Goal: Check status: Check status

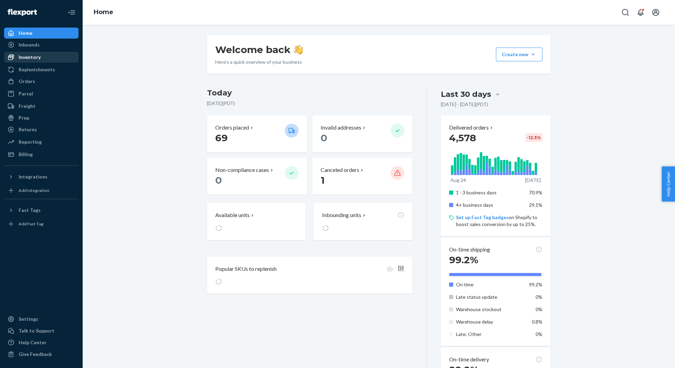
click at [68, 54] on div "Inventory" at bounding box center [41, 57] width 73 height 10
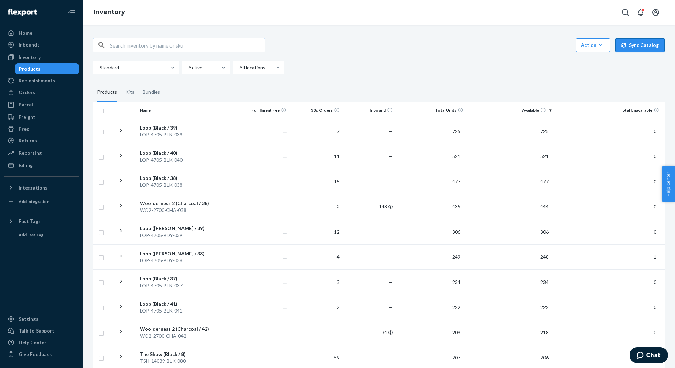
click at [654, 47] on button "Sync Catalog" at bounding box center [640, 45] width 49 height 14
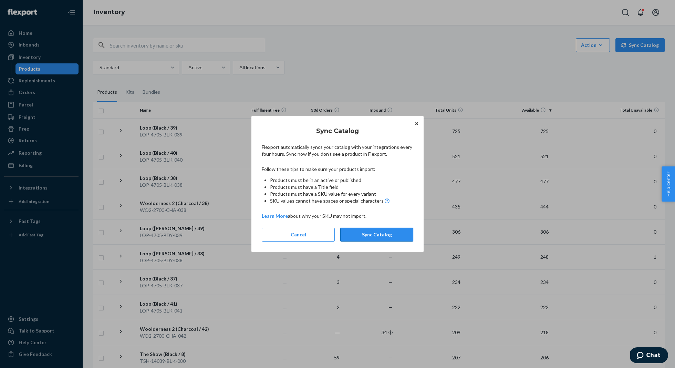
click at [391, 228] on button "Sync Catalog" at bounding box center [376, 235] width 73 height 14
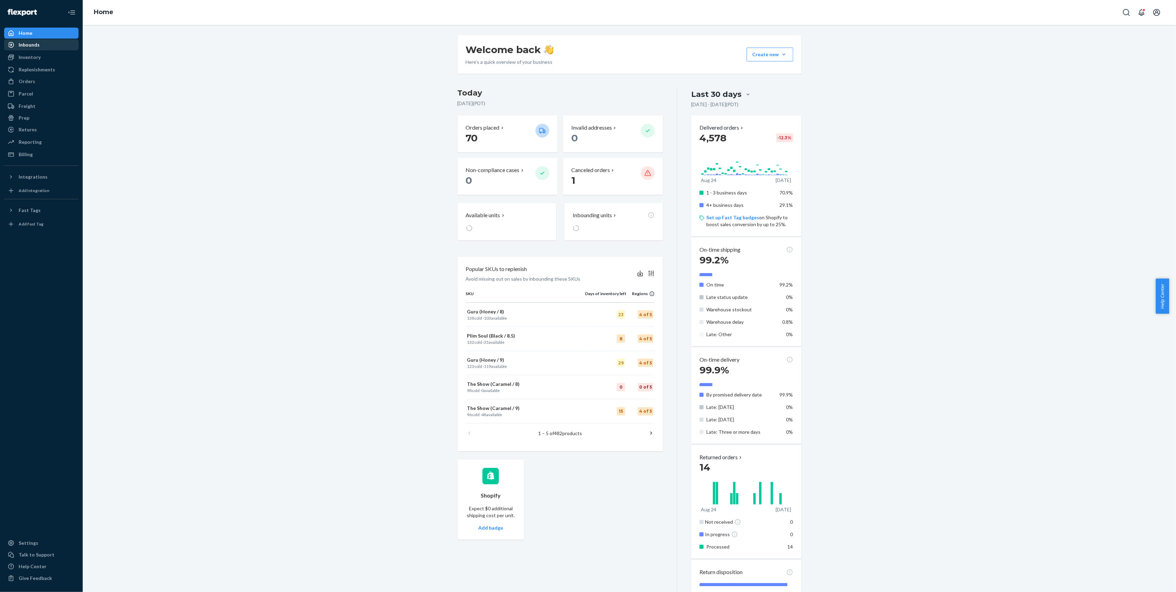
click at [19, 44] on div "Inbounds" at bounding box center [29, 44] width 21 height 7
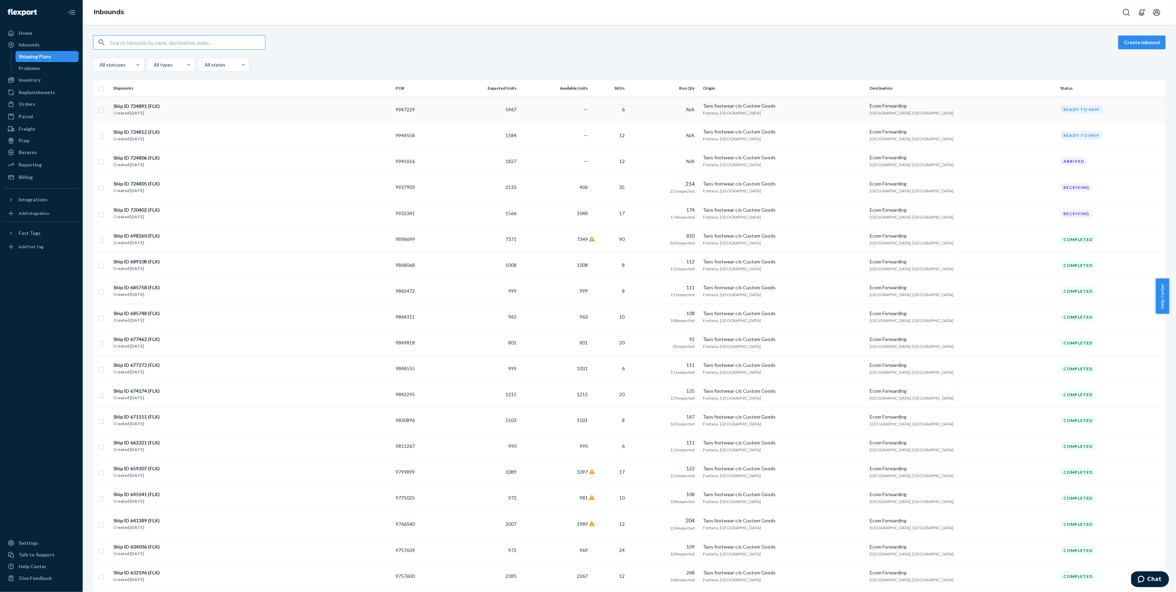
click at [591, 109] on td "—" at bounding box center [554, 109] width 71 height 26
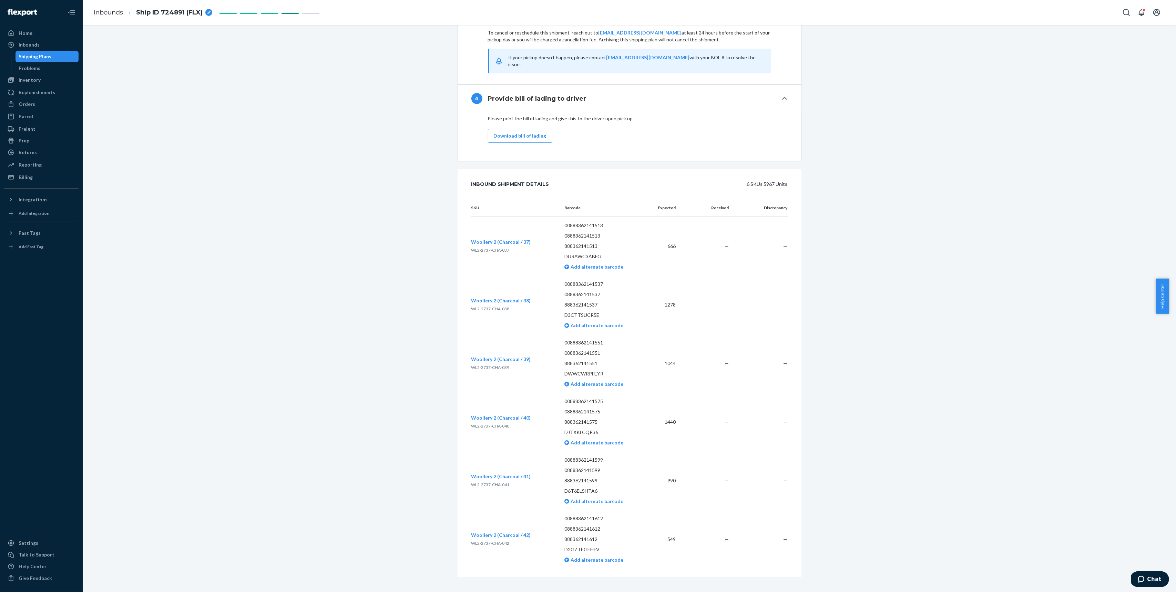
scroll to position [768, 0]
click at [668, 296] on td "1278" at bounding box center [664, 304] width 34 height 59
copy td "1278"
click at [586, 222] on p "00888362141513" at bounding box center [603, 225] width 77 height 7
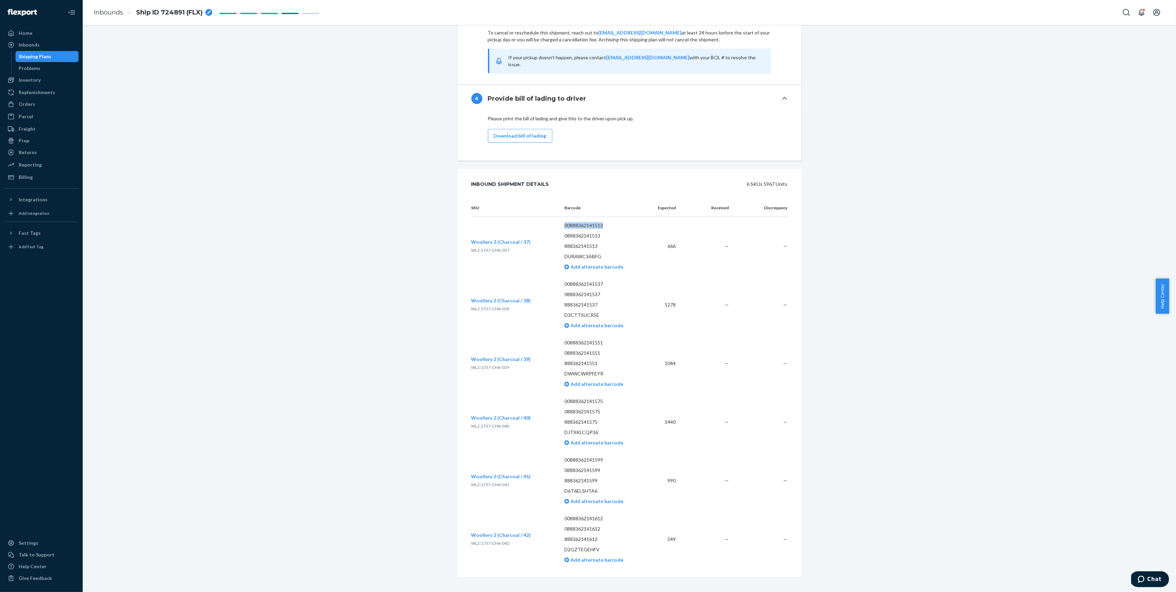
click at [586, 222] on p "00888362141513" at bounding box center [603, 225] width 77 height 7
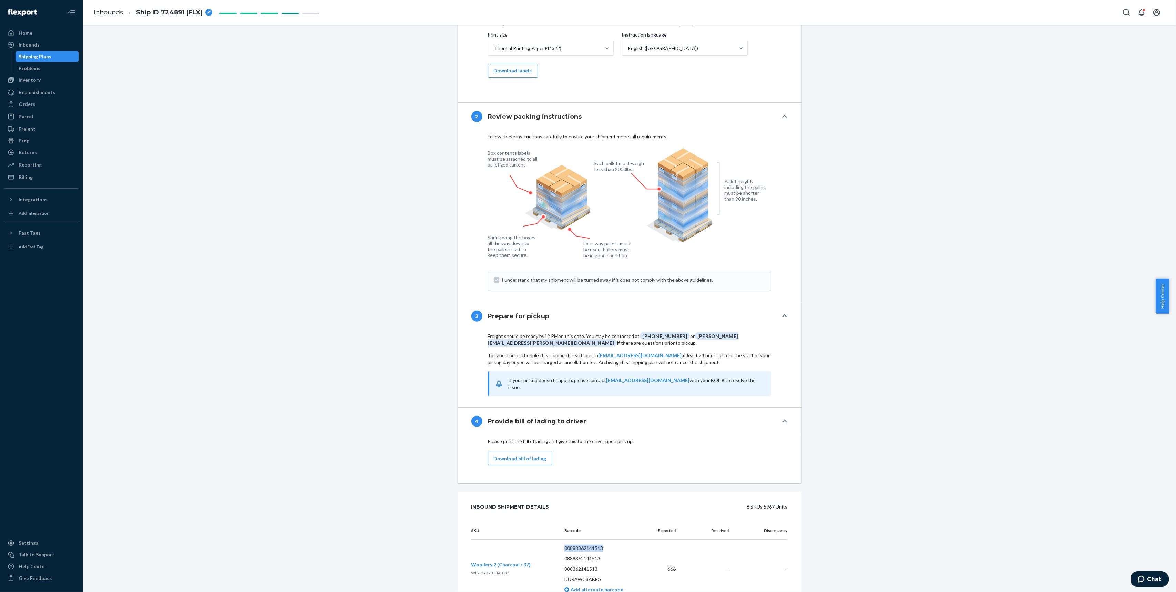
scroll to position [0, 0]
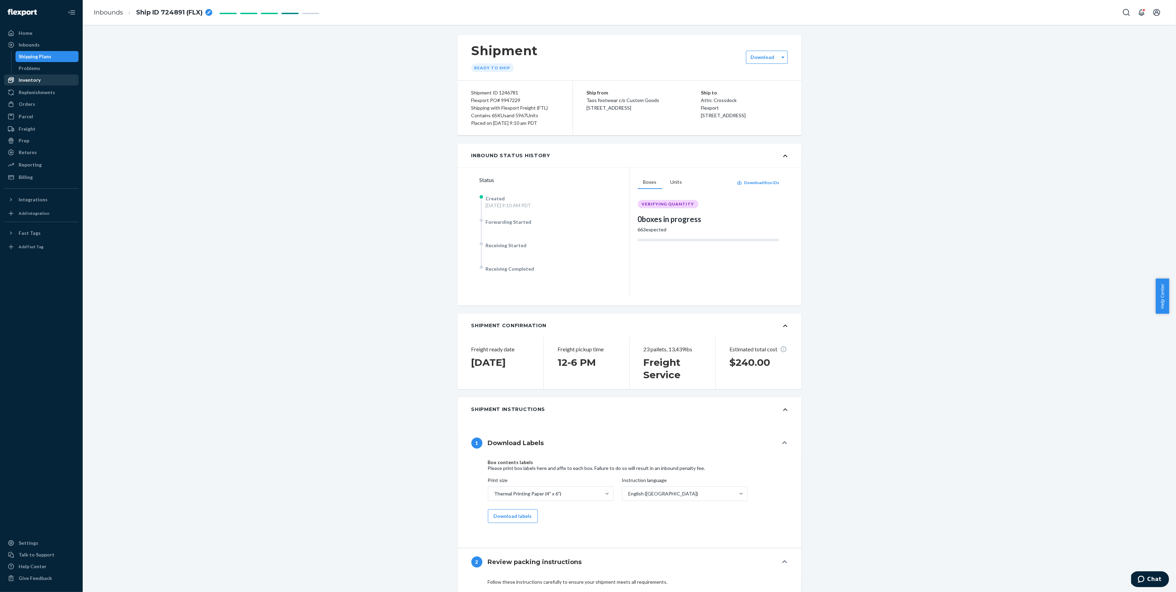
click at [68, 77] on div "Inventory" at bounding box center [41, 80] width 73 height 10
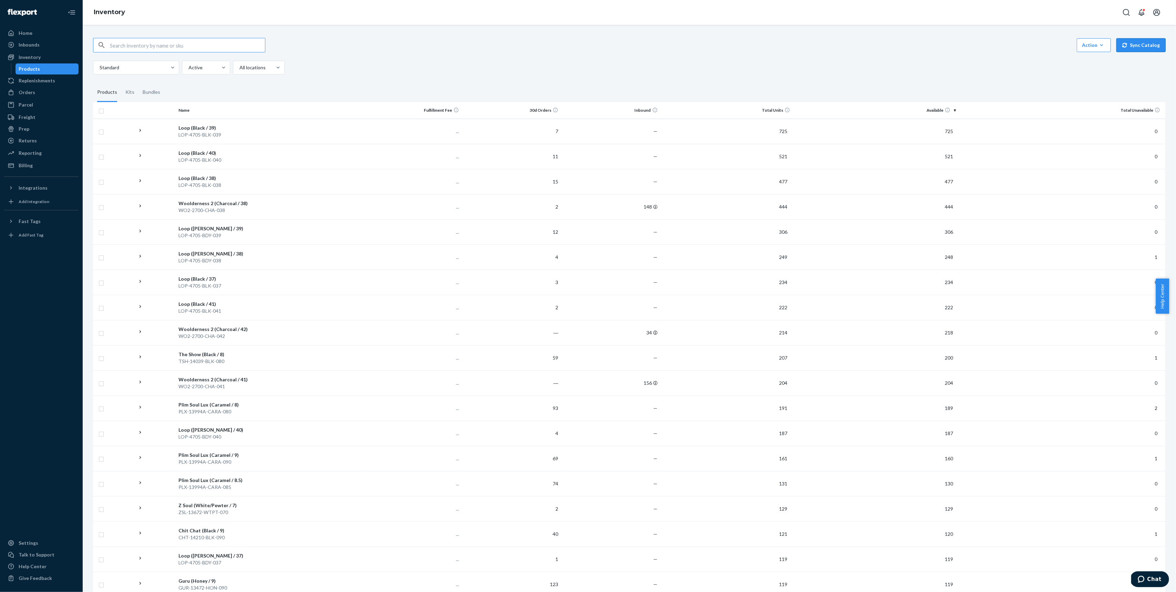
click at [1155, 51] on div "Action Create product Create kit or bundle Bulk create products Bulk update pro…" at bounding box center [629, 45] width 1073 height 14
click at [1152, 47] on button "Sync Catalog" at bounding box center [1141, 45] width 49 height 14
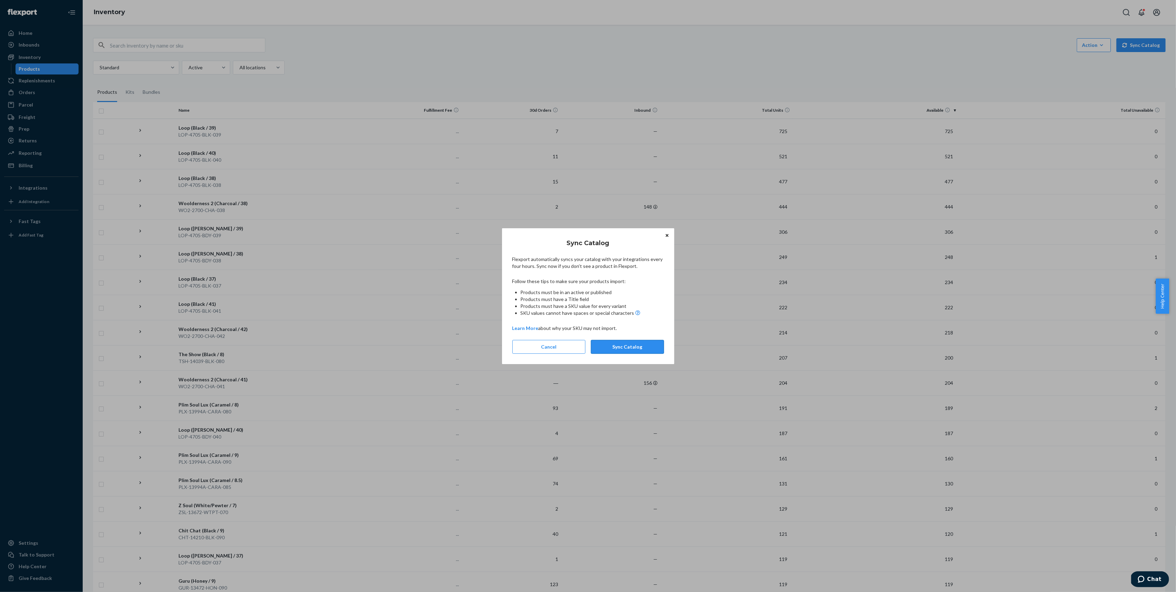
click at [661, 344] on button "Sync Catalog" at bounding box center [627, 347] width 73 height 14
